Goal: Transaction & Acquisition: Purchase product/service

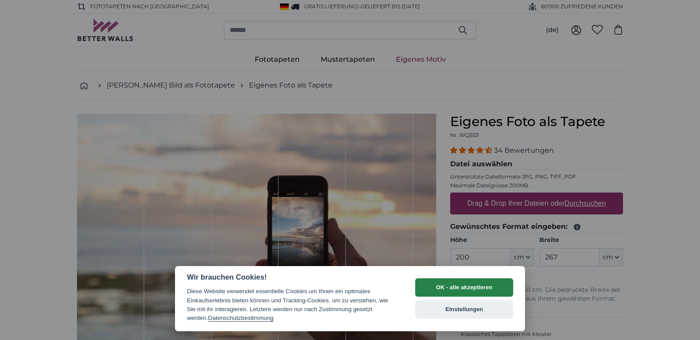
click at [445, 290] on button "OK - alle akzeptieren" at bounding box center [464, 287] width 98 height 18
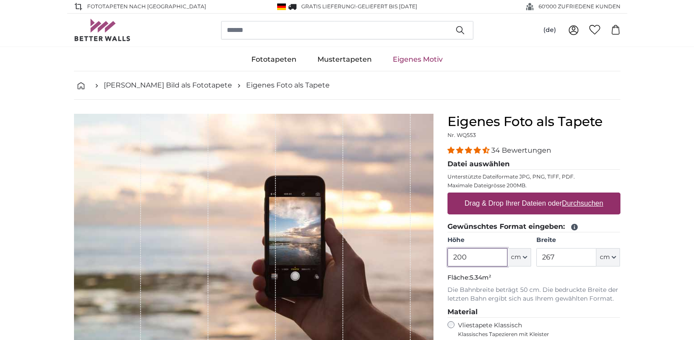
scroll to position [44, 0]
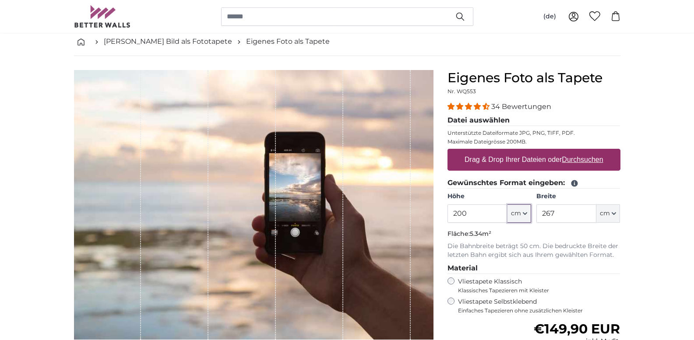
click at [520, 211] on span "cm" at bounding box center [516, 213] width 10 height 9
click at [492, 211] on input "200" at bounding box center [477, 213] width 60 height 18
type input "2"
type input "160"
click at [574, 211] on input "267" at bounding box center [566, 213] width 60 height 18
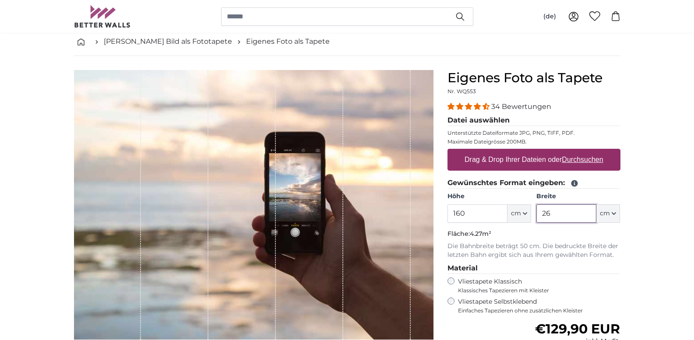
type input "2"
type input "120"
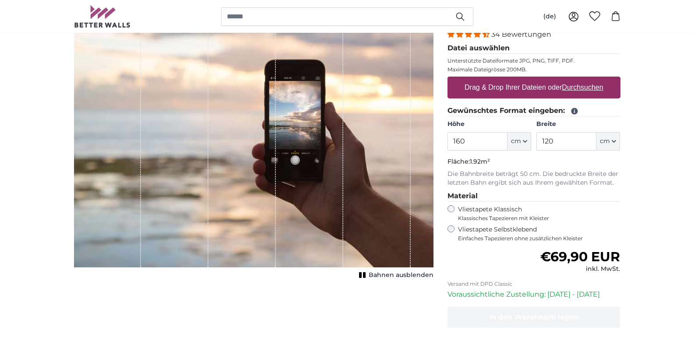
scroll to position [131, 0]
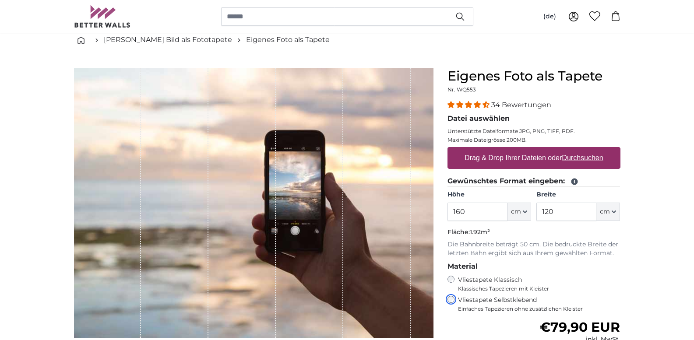
scroll to position [44, 0]
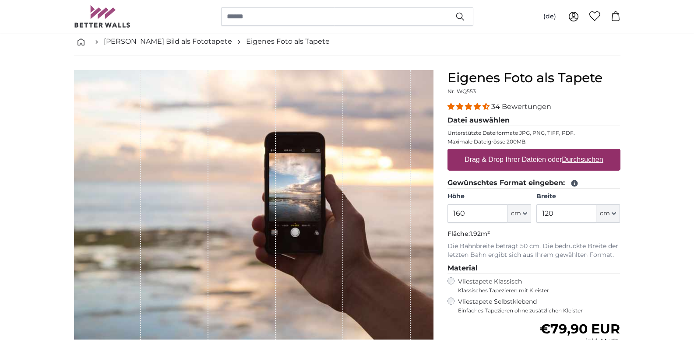
click at [587, 159] on u "Durchsuchen" at bounding box center [582, 159] width 41 height 7
click at [587, 151] on input "Drag & Drop Ihrer Dateien oder Durchsuchen" at bounding box center [533, 150] width 173 height 3
type input "**********"
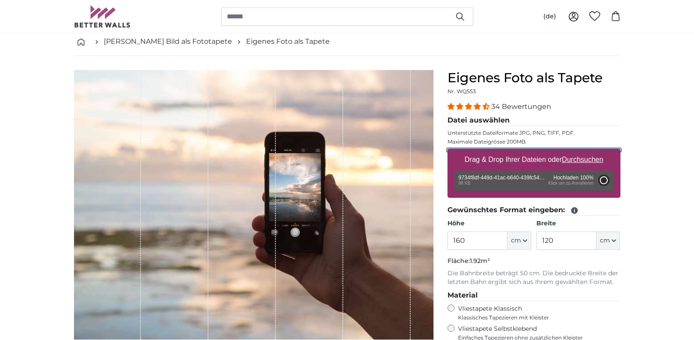
type input "66"
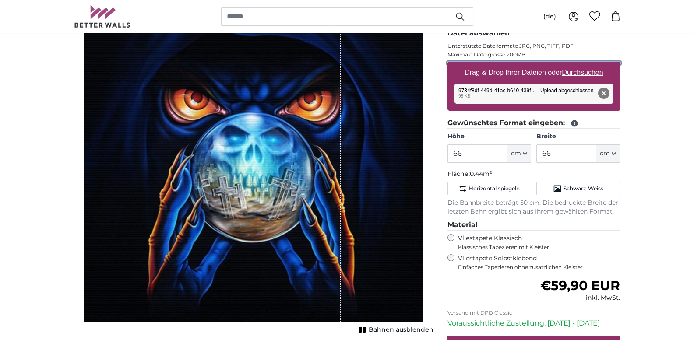
scroll to position [131, 0]
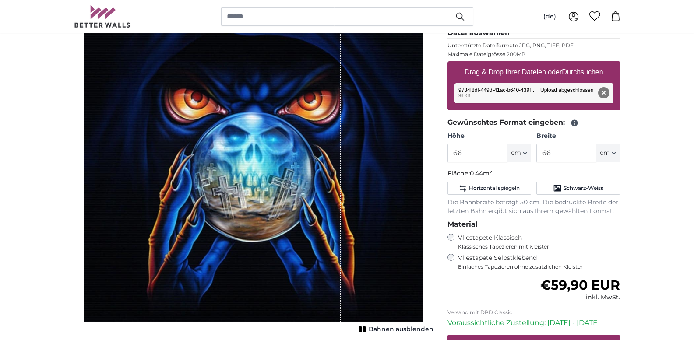
click at [385, 328] on span "Bahnen ausblenden" at bounding box center [401, 329] width 65 height 9
click at [385, 328] on span "Bahnen einblenden" at bounding box center [401, 329] width 64 height 9
click at [385, 328] on span "Bahnen ausblenden" at bounding box center [401, 329] width 65 height 9
click at [398, 330] on span "Bahnen einblenden" at bounding box center [401, 329] width 64 height 9
click at [490, 157] on input "66" at bounding box center [477, 153] width 60 height 18
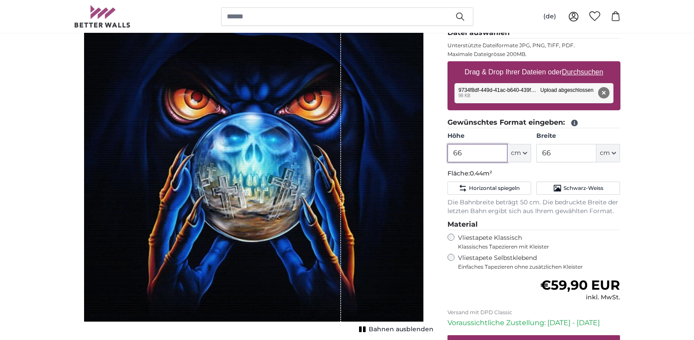
type input "6"
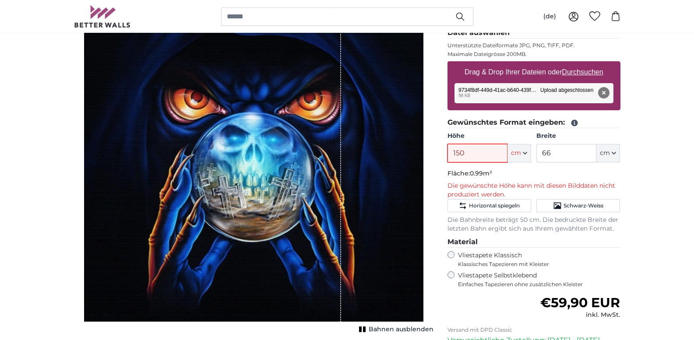
type input "150"
click at [580, 154] on input "66" at bounding box center [566, 153] width 60 height 18
type input "6"
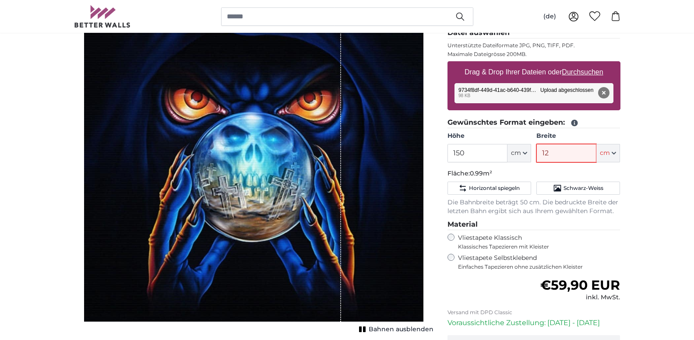
type input "120"
